Goal: Information Seeking & Learning: Learn about a topic

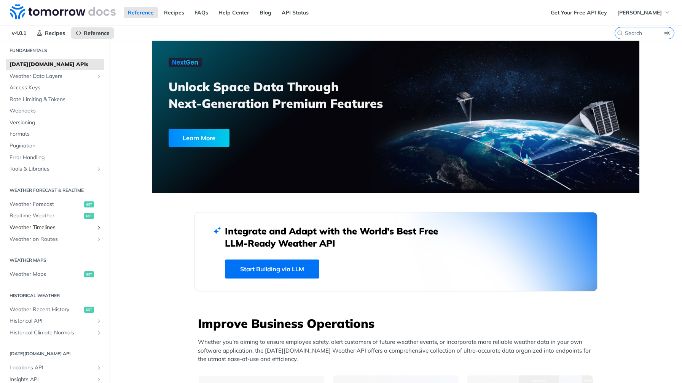
scroll to position [24, 0]
click at [51, 208] on link "Weather Forecast get" at bounding box center [55, 204] width 98 height 11
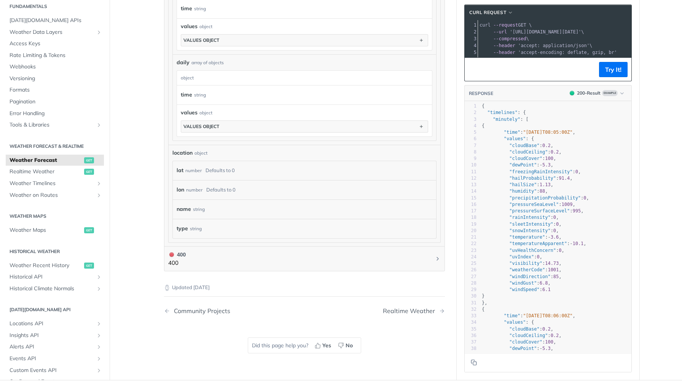
scroll to position [593, 0]
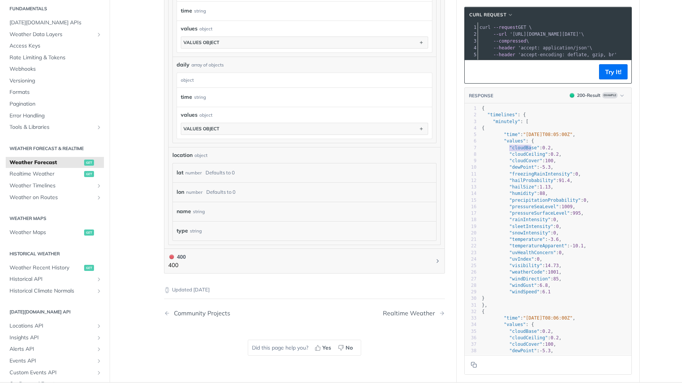
type textarea ""cloudBase": 0.2, "cloudCeiling":"
drag, startPoint x: 509, startPoint y: 147, endPoint x: 551, endPoint y: 154, distance: 43.2
click at [551, 154] on div "1 { 2 "timelines" : { 3 "minutely" : [ 4 { 5 "time" : "[DATE]T08:05:00Z" , 6 "v…" at bounding box center [555, 262] width 151 height 315
click at [528, 145] on span ""cloudBase"" at bounding box center [524, 147] width 30 height 5
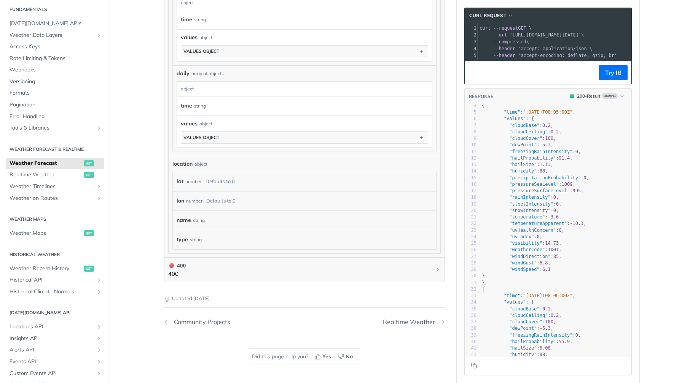
scroll to position [0, 0]
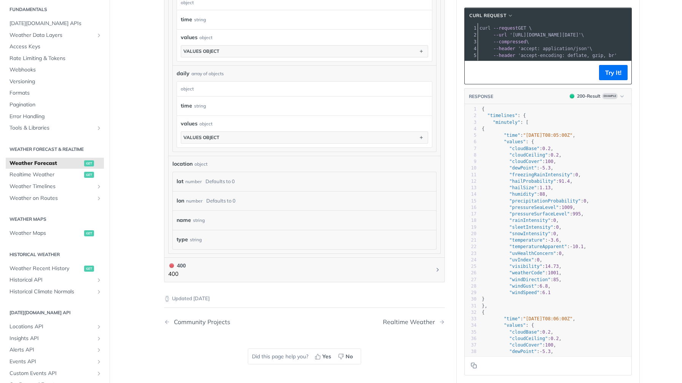
click at [528, 291] on span ""windSpeed"" at bounding box center [524, 292] width 30 height 5
click at [533, 285] on span ""windGust"" at bounding box center [522, 286] width 27 height 5
click at [542, 276] on pre ""weatherCode" : 1001 ," at bounding box center [555, 273] width 151 height 6
click at [556, 266] on span "14.73" at bounding box center [552, 266] width 14 height 5
click at [549, 257] on pre ""uvIndex" : 0 ," at bounding box center [555, 260] width 151 height 6
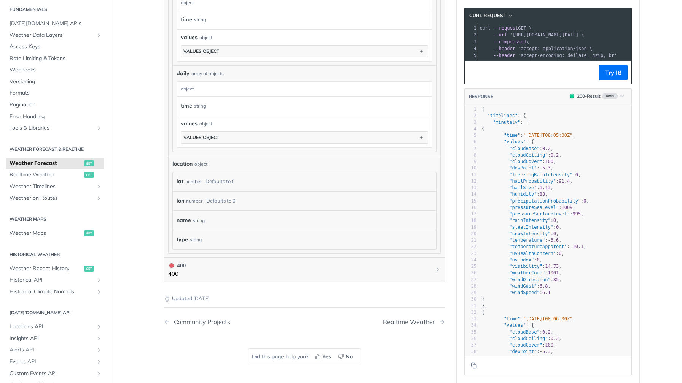
click at [523, 270] on pre ""weatherCode" : 1001 ," at bounding box center [555, 273] width 151 height 6
click at [523, 274] on span ""weatherCode"" at bounding box center [527, 272] width 36 height 5
click at [588, 288] on pre ""windGust" : 6.8 ," at bounding box center [555, 286] width 151 height 6
click at [585, 295] on pre ""windSpeed" : 6.1" at bounding box center [555, 293] width 151 height 6
click at [527, 167] on span ""dewPoint"" at bounding box center [522, 167] width 27 height 5
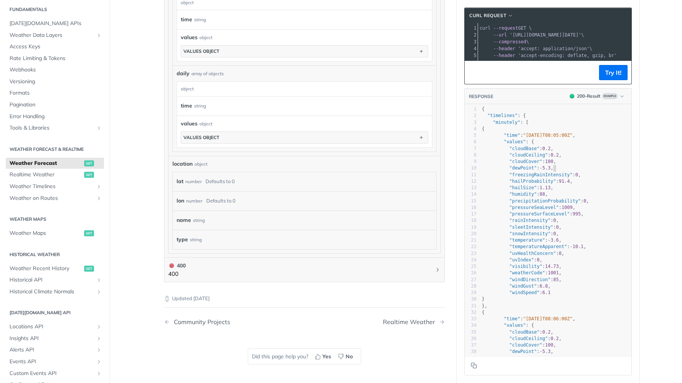
click at [550, 166] on span "5.3" at bounding box center [546, 167] width 8 height 5
click at [536, 161] on span ""cloudCover"" at bounding box center [525, 161] width 33 height 5
click at [551, 161] on span "100" at bounding box center [549, 161] width 8 height 5
click at [533, 155] on span ""cloudCeiling"" at bounding box center [528, 155] width 38 height 5
click at [553, 155] on span "0.2" at bounding box center [554, 155] width 8 height 5
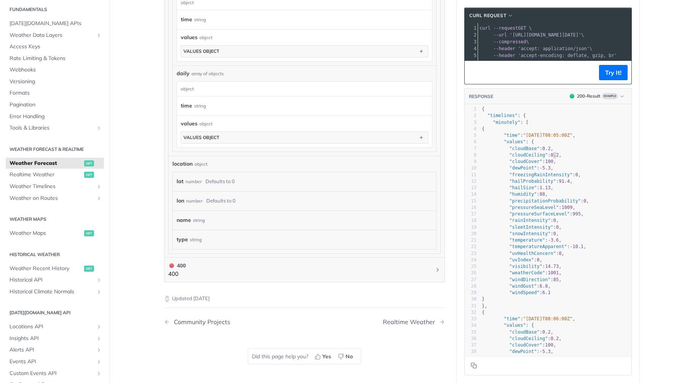
click at [525, 148] on span ""cloudBase"" at bounding box center [524, 148] width 30 height 5
click at [541, 148] on span ""cloudBase" : 0.2 ," at bounding box center [518, 148] width 72 height 5
click at [515, 159] on span ""cloudCover"" at bounding box center [525, 161] width 33 height 5
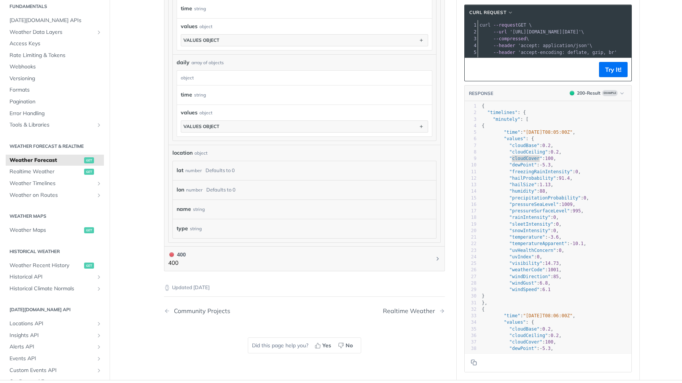
click at [534, 197] on span ""precipitationProbability"" at bounding box center [545, 198] width 72 height 5
type textarea "precipitationProbability"
click at [534, 197] on span ""precipitationProbability"" at bounding box center [545, 198] width 72 height 5
click at [545, 198] on span ""precipitationProbability"" at bounding box center [545, 198] width 72 height 5
type textarea "precipitationProbability"
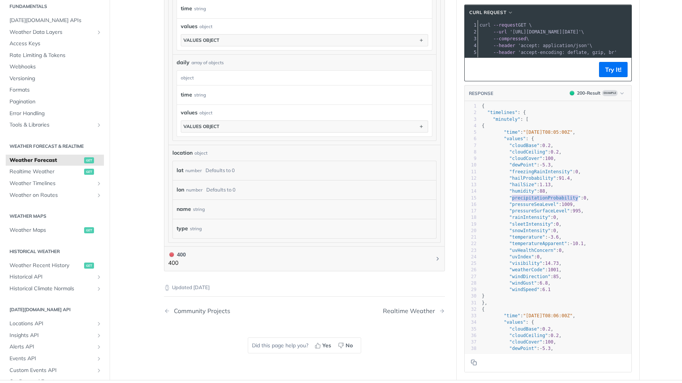
click at [545, 198] on span ""precipitationProbability"" at bounding box center [545, 198] width 72 height 5
click at [527, 195] on pre ""precipitationProbability" : 0 ," at bounding box center [555, 198] width 151 height 6
click at [529, 184] on span ""hailSize"" at bounding box center [522, 184] width 27 height 5
click at [574, 184] on pre ""hailSize" : 1.13 ," at bounding box center [555, 185] width 151 height 6
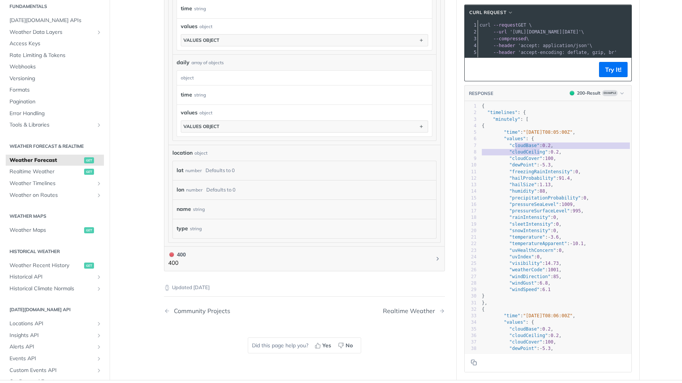
type textarea "loudBase": 0.2, "cloudCeiling": 0.2, "cloudCover""
drag, startPoint x: 514, startPoint y: 145, endPoint x: 543, endPoint y: 158, distance: 31.8
click at [543, 158] on div "1 { 2 "timelines" : { 3 "minutely" : [ 4 { 5 "time" : "[DATE]T08:05:00Z" , 6 "v…" at bounding box center [555, 323] width 151 height 440
click at [526, 157] on span ""cloudCover"" at bounding box center [525, 158] width 33 height 5
type textarea "cloudCover"
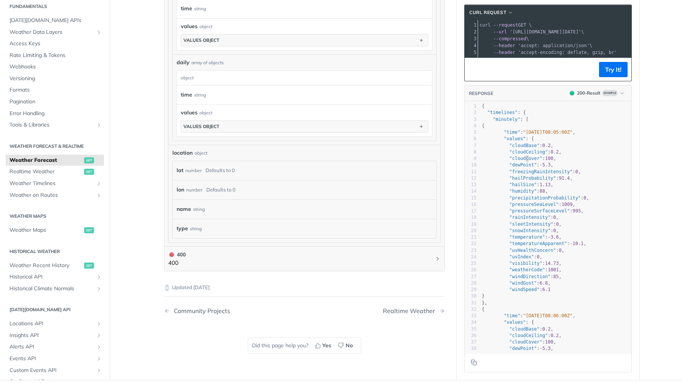
click at [526, 157] on span ""cloudCover"" at bounding box center [525, 158] width 33 height 5
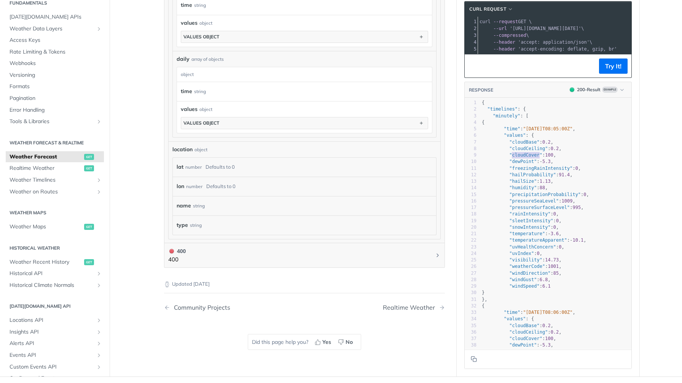
scroll to position [599, 0]
click at [518, 284] on span ""windSpeed"" at bounding box center [524, 285] width 30 height 5
type textarea "re"
click at [541, 238] on span ""temperatureApparent"" at bounding box center [538, 239] width 58 height 5
click at [539, 227] on span ""snowIntensity"" at bounding box center [529, 226] width 41 height 5
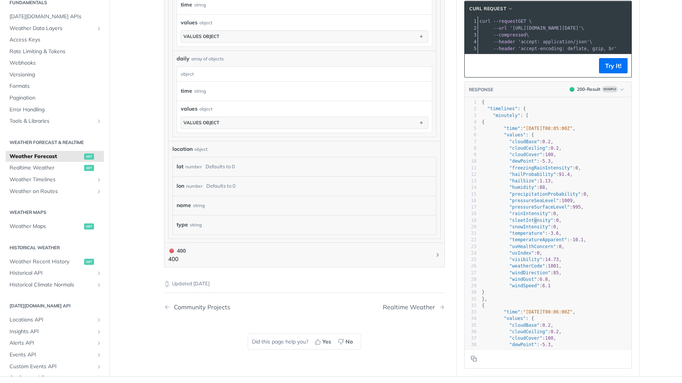
click at [533, 219] on span ""sleetIntensity"" at bounding box center [531, 220] width 44 height 5
click at [526, 212] on span ""rainIntensity"" at bounding box center [529, 213] width 41 height 5
click at [531, 205] on span ""pressureSurfaceLevel"" at bounding box center [539, 207] width 60 height 5
click at [542, 205] on span ""pressureSurfaceLevel"" at bounding box center [539, 207] width 60 height 5
click at [536, 198] on span ""pressureSeaLevel"" at bounding box center [533, 200] width 49 height 5
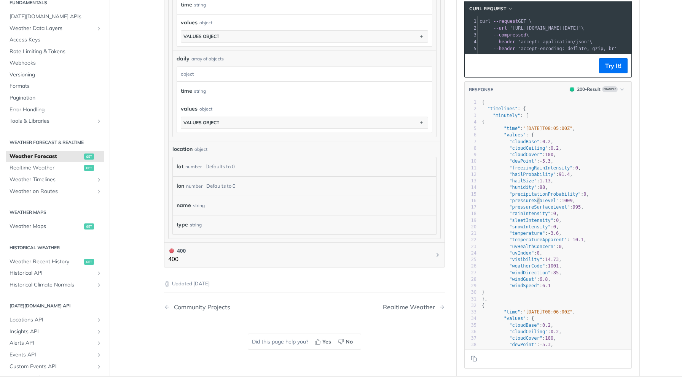
click at [545, 198] on span ""pressureSeaLevel"" at bounding box center [533, 200] width 49 height 5
click at [549, 196] on pre ""precipitationProbability" : 0 ," at bounding box center [555, 194] width 151 height 6
click at [528, 215] on pre ""rainIntensity" : 0 ," at bounding box center [555, 214] width 151 height 6
type textarea "rainIntensity"
click at [528, 215] on pre ""rainIntensity" : 0 ," at bounding box center [555, 214] width 151 height 6
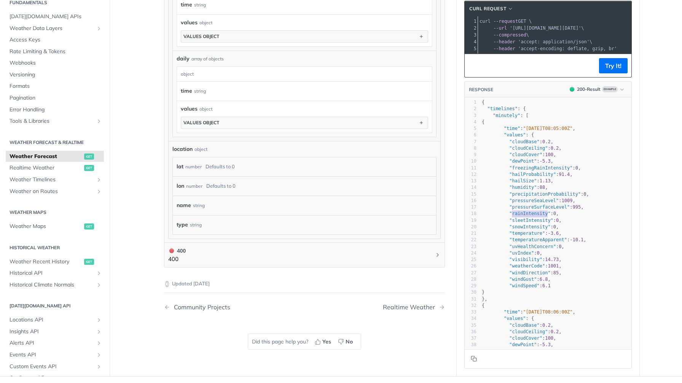
click at [562, 227] on pre ""snowIntensity" : 0 ," at bounding box center [555, 227] width 151 height 6
type textarea ""rainIntensity": 0, "sleetIntensity": 0, "snowIntensity": 0,"
drag, startPoint x: 562, startPoint y: 227, endPoint x: 506, endPoint y: 213, distance: 58.2
click at [506, 213] on div "1 { 2 "timelines" : { 3 "minutely" : [ 4 { 5 "time" : "[DATE]T08:05:00Z" , 6 "v…" at bounding box center [555, 319] width 151 height 440
click at [537, 211] on span ""rainIntensity"" at bounding box center [529, 213] width 41 height 5
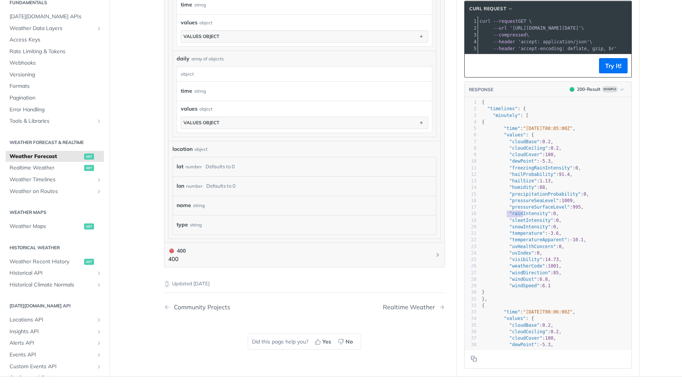
type textarea ""rainIntensity": 0, "sleetIntensit"
drag, startPoint x: 507, startPoint y: 213, endPoint x: 548, endPoint y: 216, distance: 41.1
click at [548, 216] on pre ""rainIntensity" : 0 ," at bounding box center [555, 214] width 151 height 6
click at [531, 211] on span ""rainIntensity"" at bounding box center [529, 213] width 41 height 5
type textarea "rainIntensity"
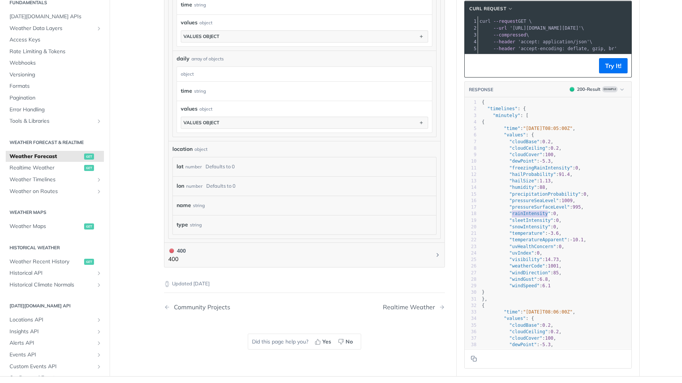
click at [531, 211] on span ""rainIntensity"" at bounding box center [529, 213] width 41 height 5
